Goal: Task Accomplishment & Management: Use online tool/utility

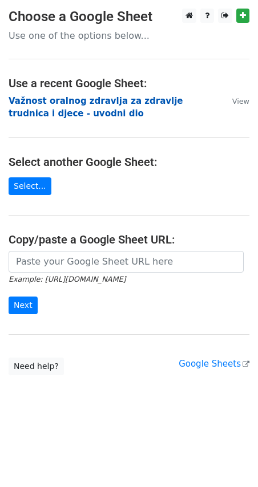
click at [79, 102] on strong "Važnost oralnog zdravlja za zdravlje trudnica i djece - uvodni dio" at bounding box center [96, 107] width 174 height 23
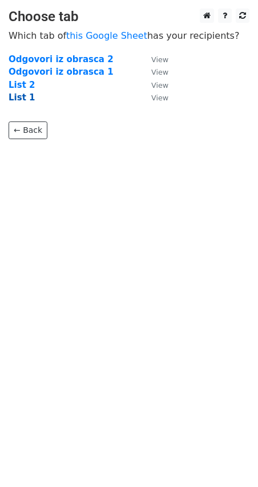
click at [26, 99] on strong "List 1" at bounding box center [22, 97] width 26 height 10
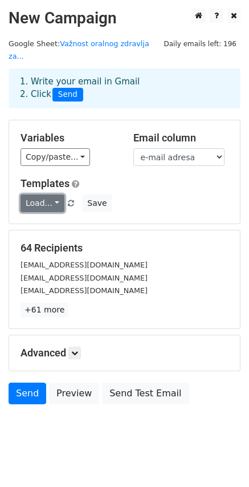
click at [38, 194] on link "Load..." at bounding box center [43, 203] width 44 height 18
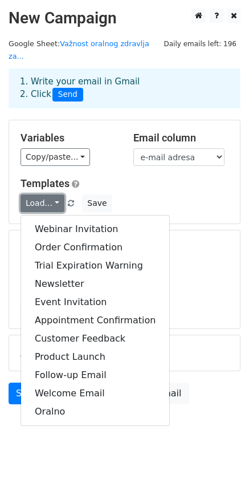
scroll to position [1, 0]
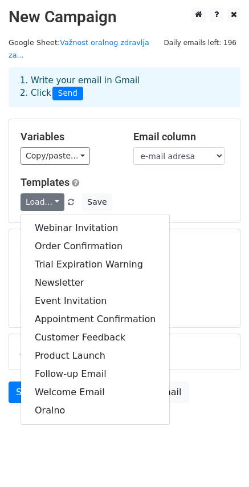
click at [180, 193] on div "Load... Webinar Invitation Order Confirmation Trial Expiration Warning Newslett…" at bounding box center [124, 202] width 225 height 18
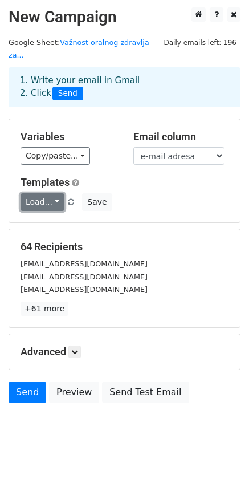
click at [49, 193] on link "Load..." at bounding box center [43, 202] width 44 height 18
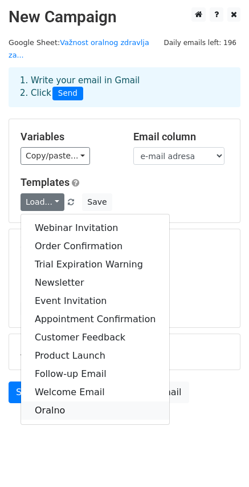
click at [56, 401] on link "Oralno" at bounding box center [95, 410] width 148 height 18
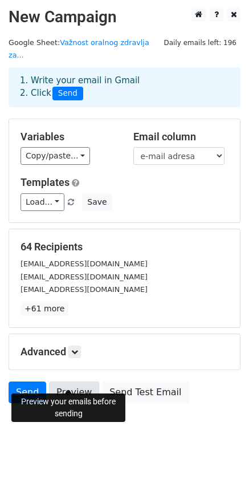
click at [75, 381] on link "Preview" at bounding box center [74, 392] width 50 height 22
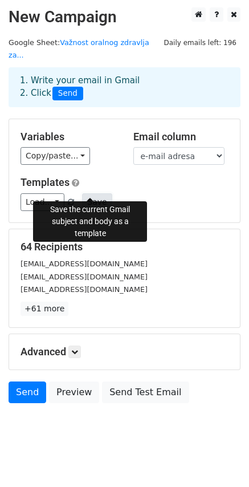
click at [95, 193] on button "Save" at bounding box center [97, 202] width 30 height 18
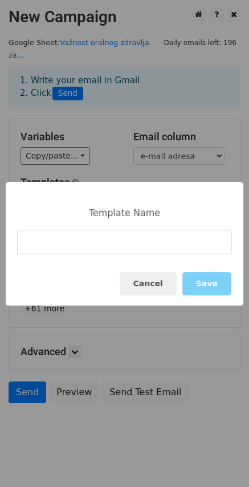
click at [52, 245] on input at bounding box center [124, 242] width 215 height 25
type input "Oralno2"
click at [204, 279] on button "Save" at bounding box center [206, 283] width 49 height 23
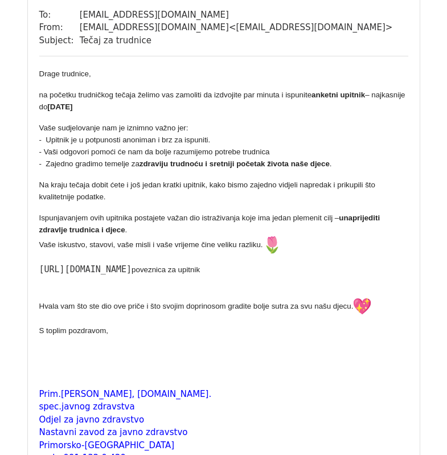
scroll to position [114, 0]
